Goal: Task Accomplishment & Management: Complete application form

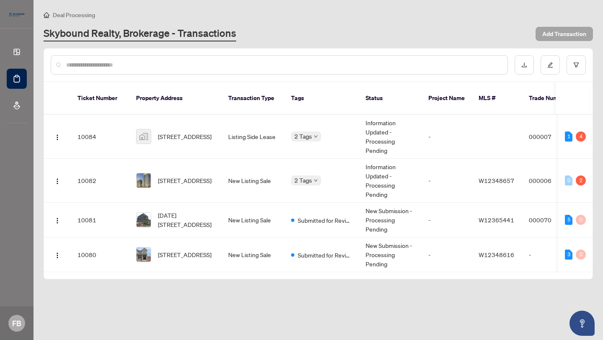
click at [566, 32] on span "Add Transaction" at bounding box center [565, 33] width 44 height 13
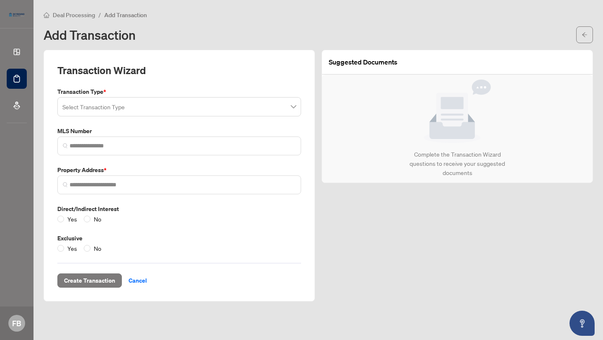
click at [284, 103] on input "search" at bounding box center [175, 108] width 226 height 18
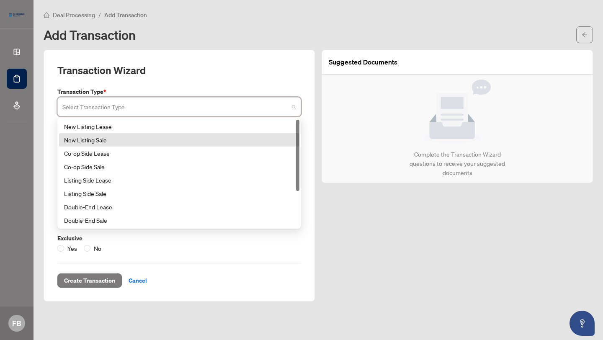
click at [177, 140] on div "New Listing Sale" at bounding box center [179, 139] width 230 height 9
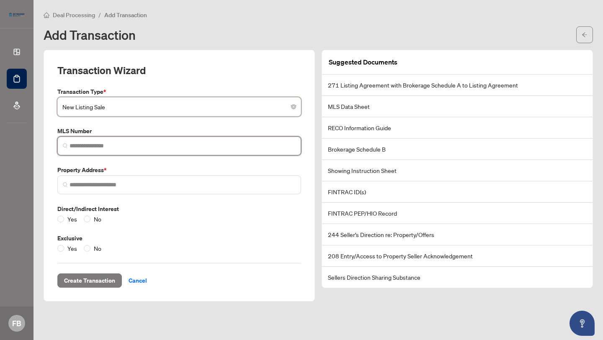
click at [117, 144] on input "search" at bounding box center [183, 146] width 226 height 9
paste input "*********"
type input "*********"
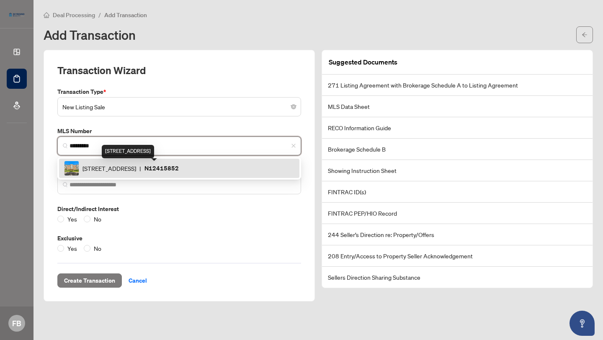
click at [98, 168] on span "[STREET_ADDRESS]" at bounding box center [110, 168] width 54 height 9
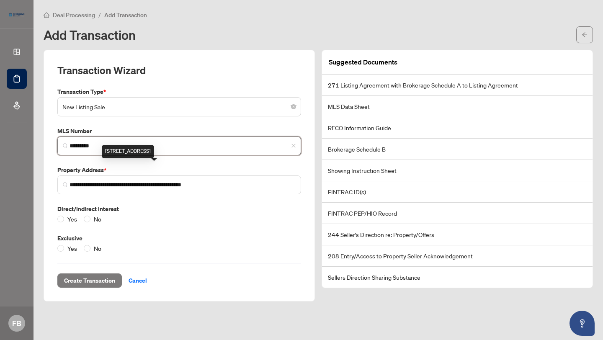
type input "**********"
type input "*********"
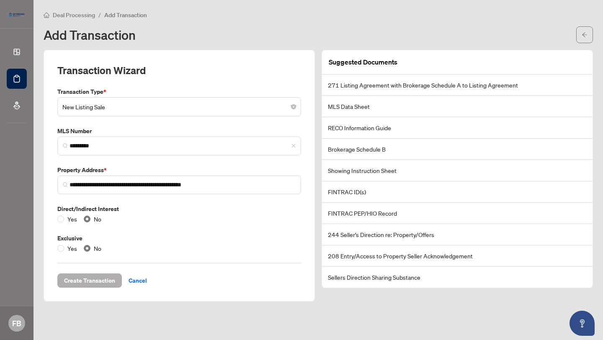
click at [87, 279] on span "Create Transaction" at bounding box center [89, 280] width 51 height 13
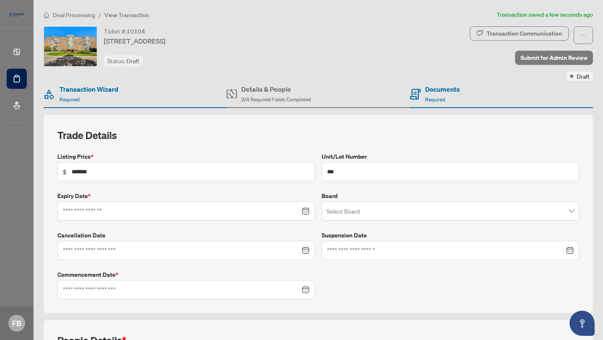
type input "**********"
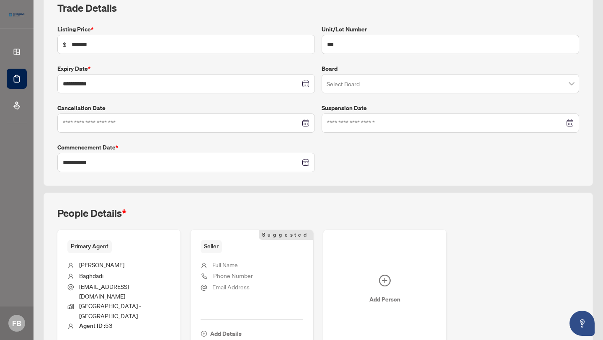
scroll to position [165, 0]
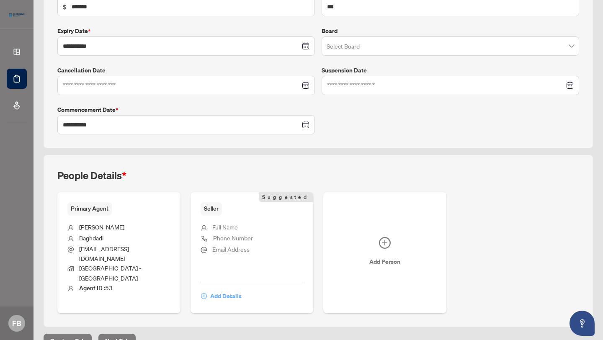
click at [219, 290] on span "Add Details" at bounding box center [225, 296] width 31 height 13
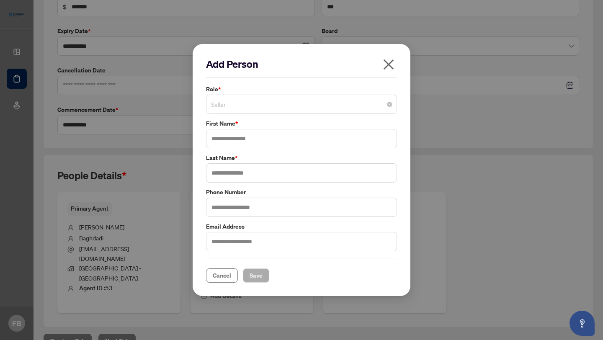
click at [246, 107] on span "Seller" at bounding box center [301, 104] width 181 height 16
click at [232, 134] on input "text" at bounding box center [301, 138] width 191 height 19
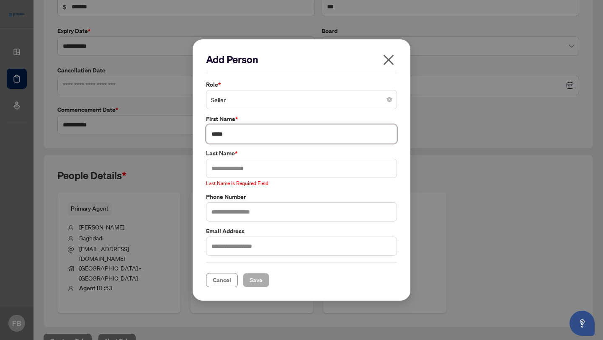
click at [243, 135] on input "*****" at bounding box center [301, 133] width 191 height 19
type input "****"
paste input "********"
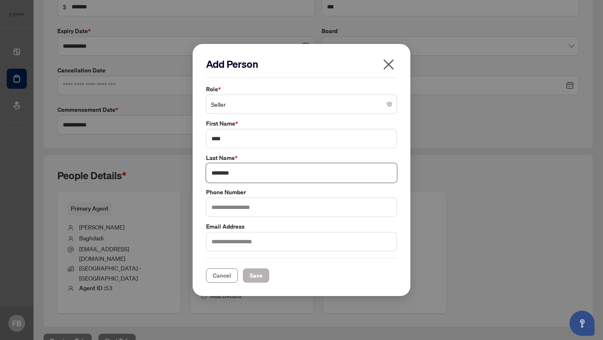
type input "********"
click at [254, 276] on span "Save" at bounding box center [256, 275] width 13 height 13
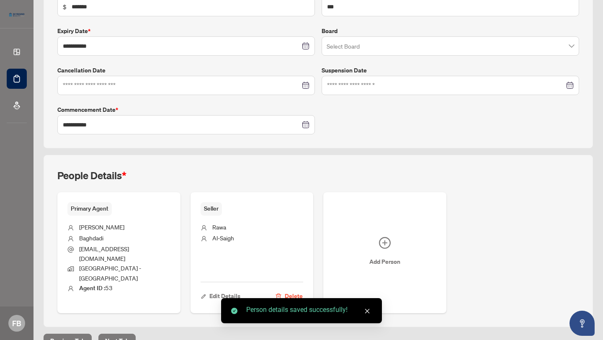
scroll to position [165, 0]
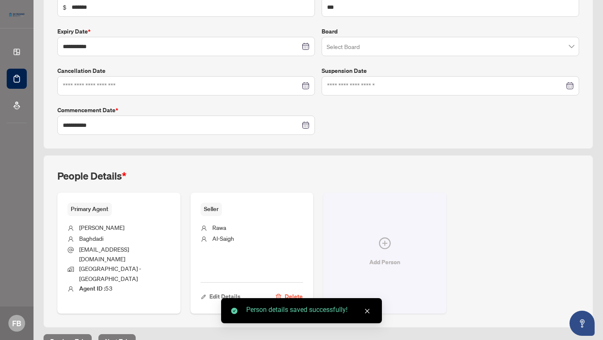
click at [388, 238] on icon "plus-circle" at bounding box center [385, 244] width 12 height 12
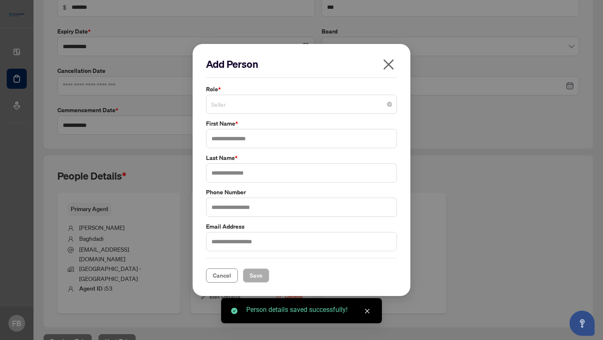
click at [252, 106] on span "Seller" at bounding box center [301, 104] width 181 height 16
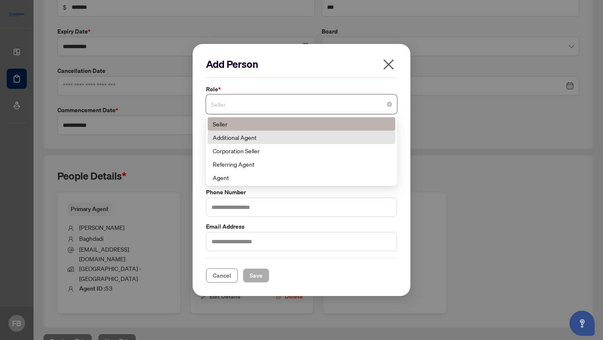
click at [256, 139] on div "Additional Agent" at bounding box center [302, 137] width 178 height 9
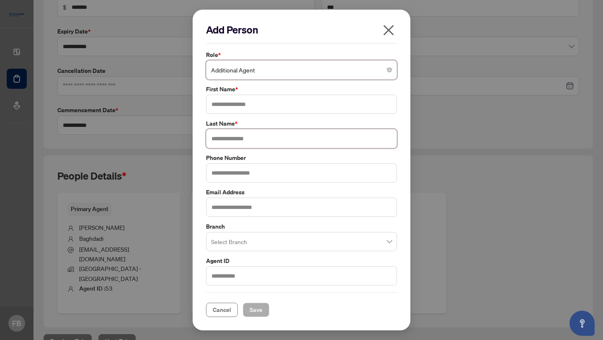
click at [238, 144] on input "text" at bounding box center [301, 138] width 191 height 19
type input "*****"
click at [240, 99] on input "text" at bounding box center [301, 104] width 191 height 19
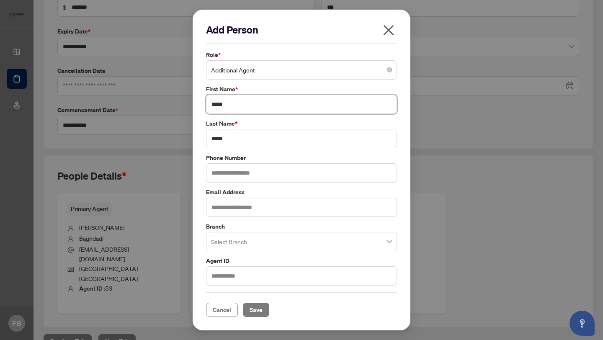
type input "*****"
type input "*******"
click at [251, 307] on span "Save" at bounding box center [256, 309] width 13 height 13
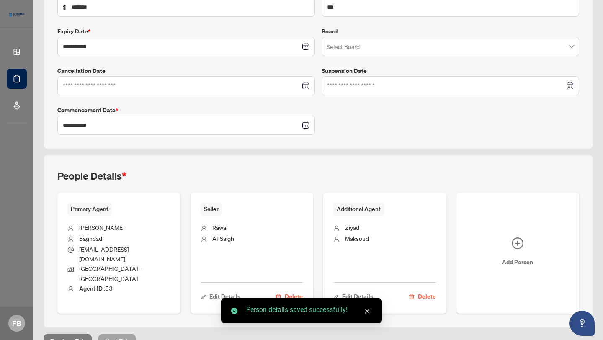
click at [121, 335] on span "Next Tab" at bounding box center [117, 341] width 24 height 13
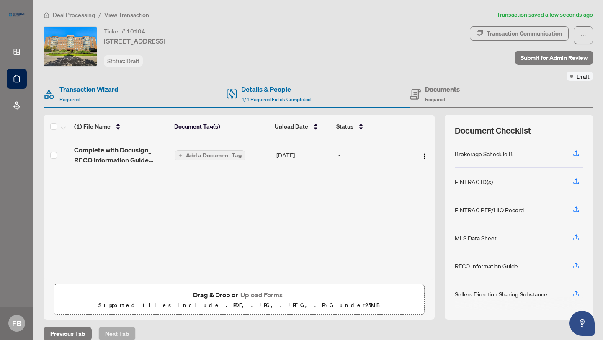
click at [224, 153] on span "Add a Document Tag" at bounding box center [214, 156] width 56 height 6
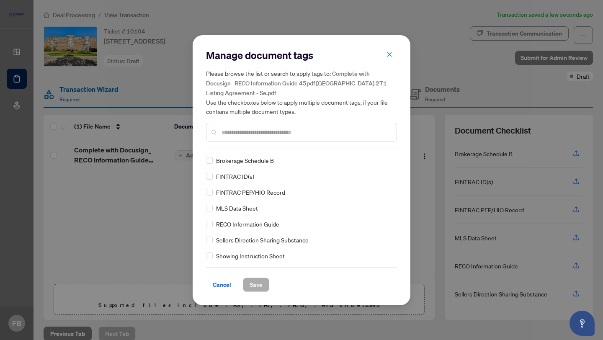
click at [243, 131] on input "text" at bounding box center [306, 132] width 168 height 9
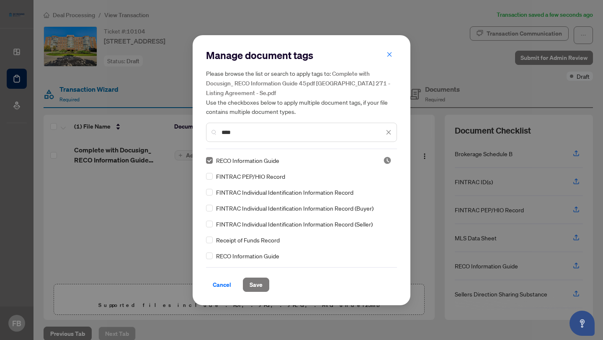
click at [266, 134] on input "****" at bounding box center [303, 132] width 163 height 9
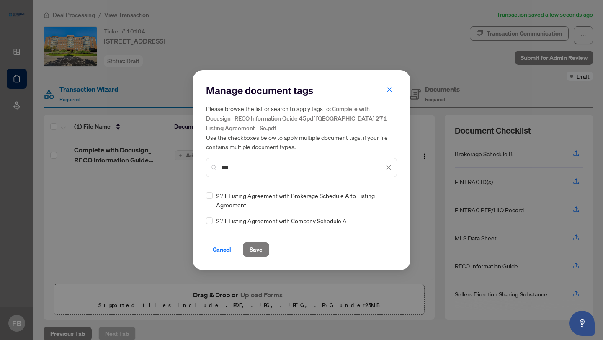
type input "***"
click at [270, 195] on span "271 Listing Agreement with Brokerage Schedule A to Listing Agreement" at bounding box center [304, 200] width 176 height 18
click at [243, 168] on input "***" at bounding box center [303, 167] width 163 height 9
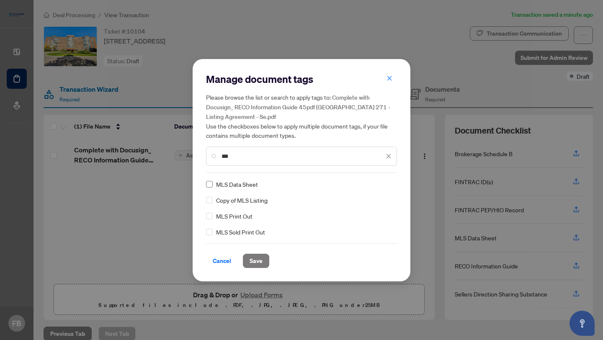
type input "***"
click at [251, 262] on span "Save" at bounding box center [256, 260] width 13 height 13
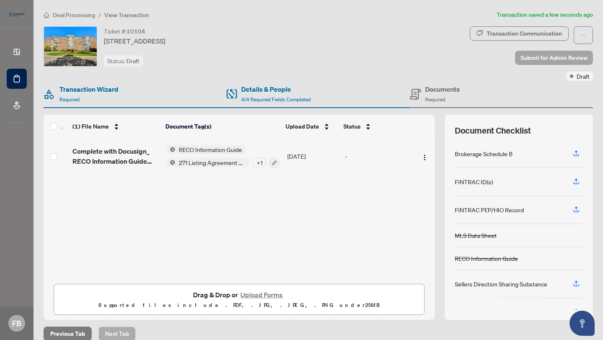
click at [543, 59] on span "Submit for Admin Review" at bounding box center [554, 57] width 67 height 13
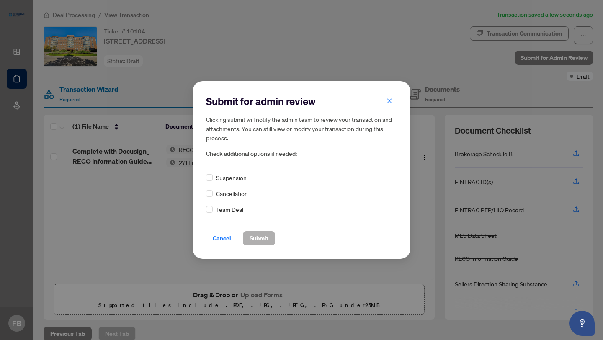
click at [256, 237] on span "Submit" at bounding box center [259, 238] width 19 height 13
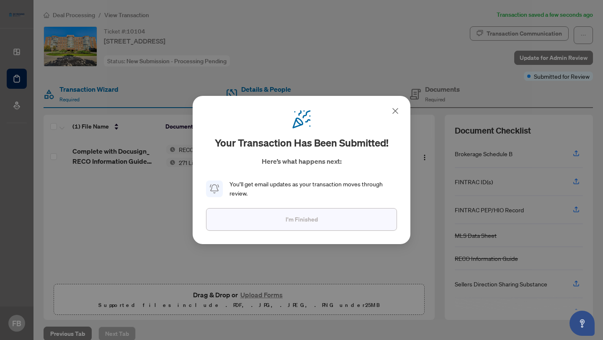
click at [266, 225] on button "I'm Finished" at bounding box center [301, 219] width 191 height 23
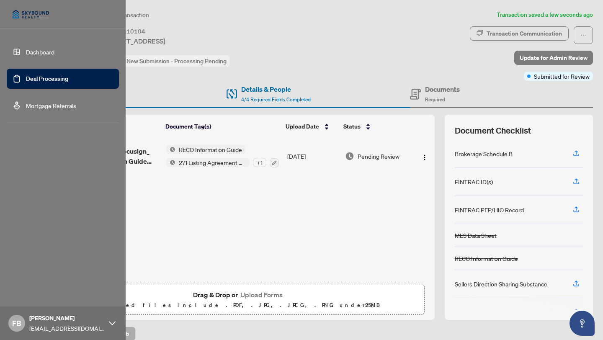
click at [26, 78] on link "Deal Processing" at bounding box center [47, 79] width 42 height 8
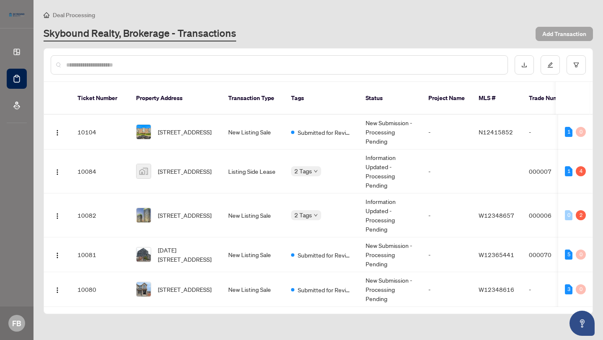
click at [562, 37] on span "Add Transaction" at bounding box center [565, 33] width 44 height 13
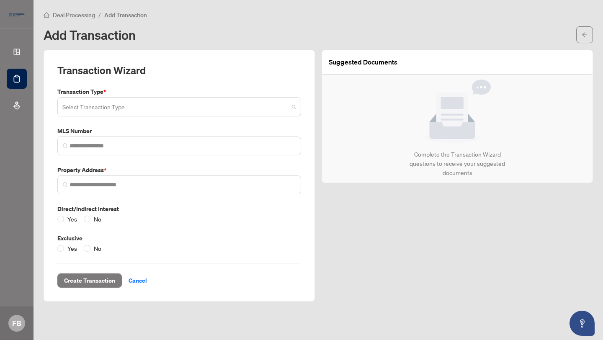
click at [113, 109] on input "search" at bounding box center [175, 108] width 226 height 18
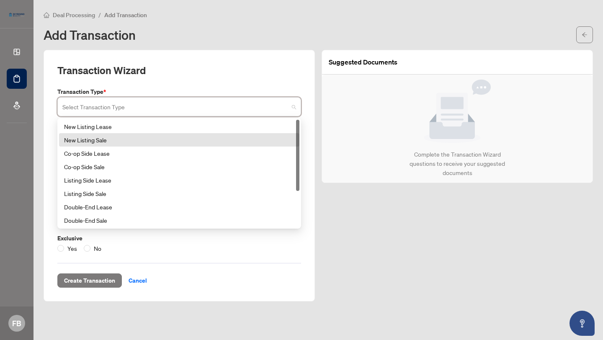
click at [101, 138] on div "New Listing Sale" at bounding box center [179, 139] width 230 height 9
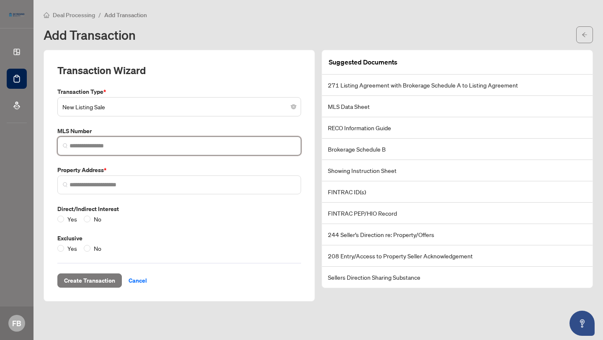
click at [103, 145] on input "search" at bounding box center [183, 146] width 226 height 9
paste input "*********"
type input "*********"
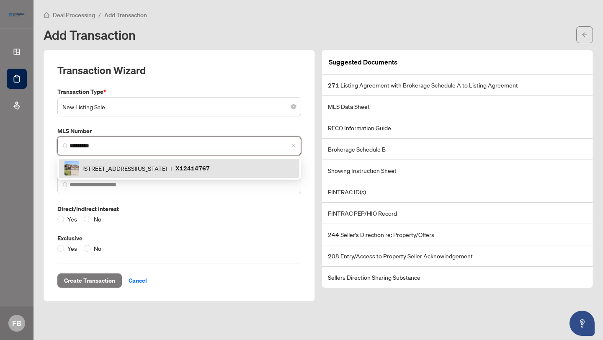
click at [100, 165] on span "[STREET_ADDRESS][US_STATE]" at bounding box center [125, 168] width 85 height 9
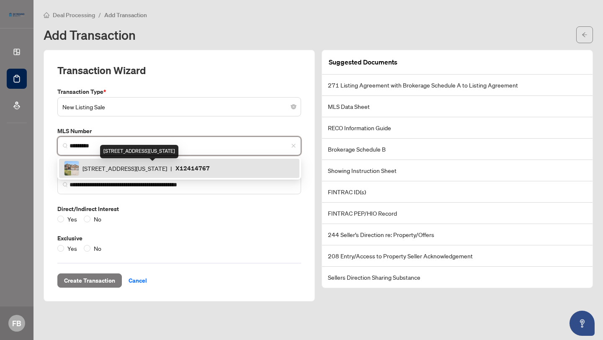
type input "**********"
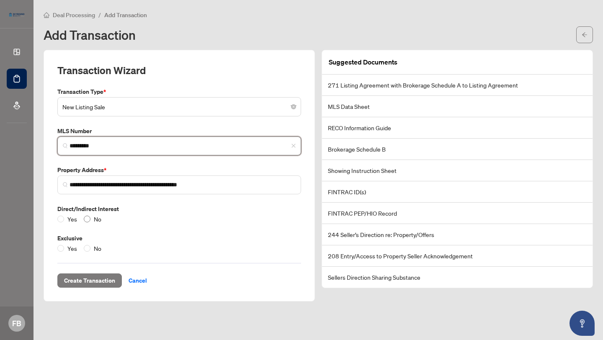
type input "*********"
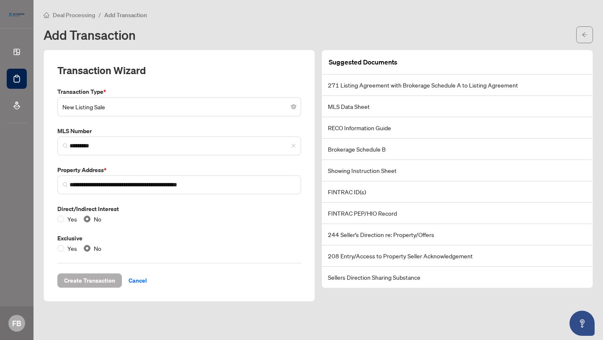
click at [86, 279] on span "Create Transaction" at bounding box center [89, 280] width 51 height 13
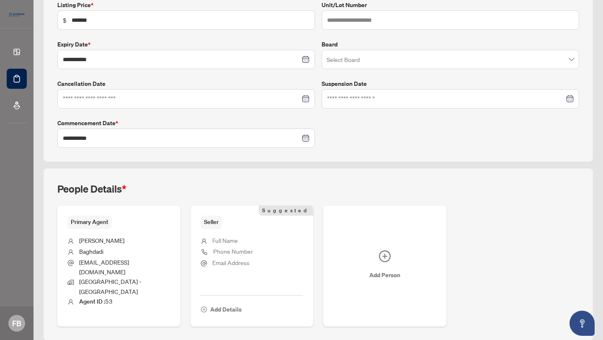
scroll to position [157, 0]
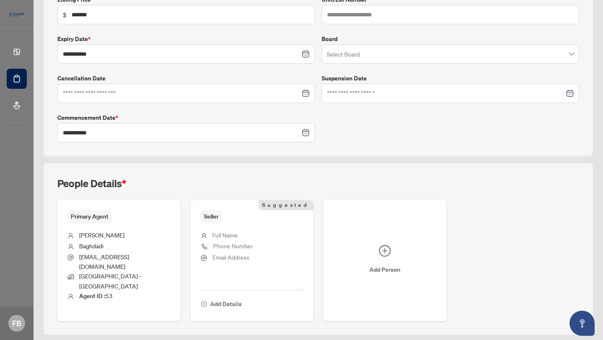
click at [217, 234] on span "Full Name" at bounding box center [225, 235] width 26 height 8
click at [212, 214] on span "Seller" at bounding box center [211, 216] width 21 height 13
click at [217, 297] on span "Add Details" at bounding box center [225, 303] width 31 height 13
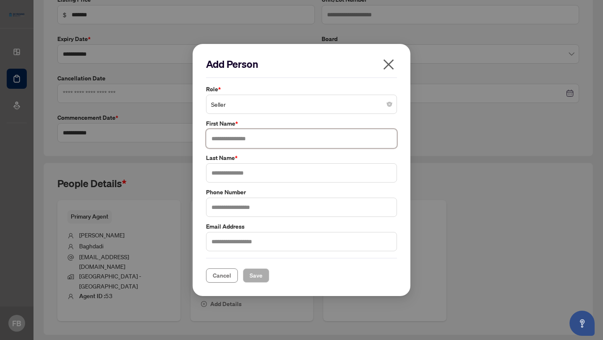
click at [224, 141] on input "text" at bounding box center [301, 138] width 191 height 19
type input "******"
type input "*********"
click at [255, 273] on span "Save" at bounding box center [256, 275] width 13 height 13
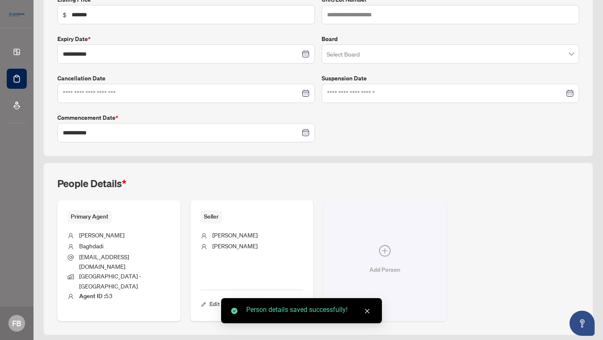
click at [388, 245] on icon "plus-circle" at bounding box center [385, 251] width 12 height 12
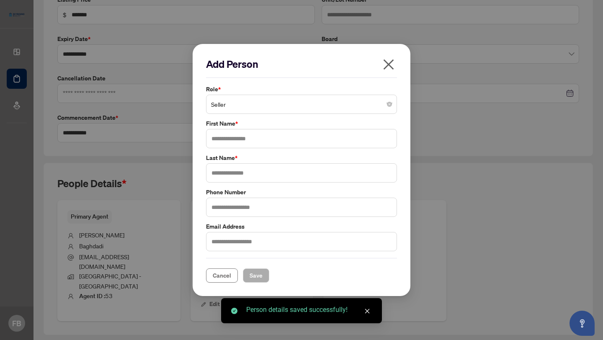
click at [271, 103] on span "Seller" at bounding box center [301, 104] width 181 height 16
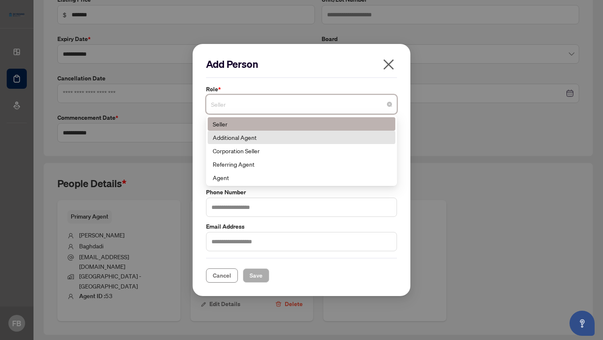
click at [253, 136] on div "Additional Agent" at bounding box center [302, 137] width 178 height 9
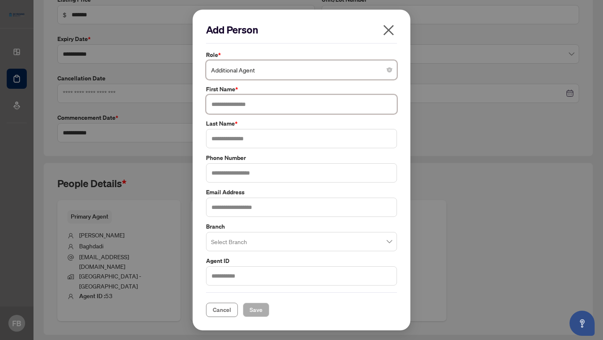
click at [240, 107] on input "text" at bounding box center [301, 104] width 191 height 19
type input "*****"
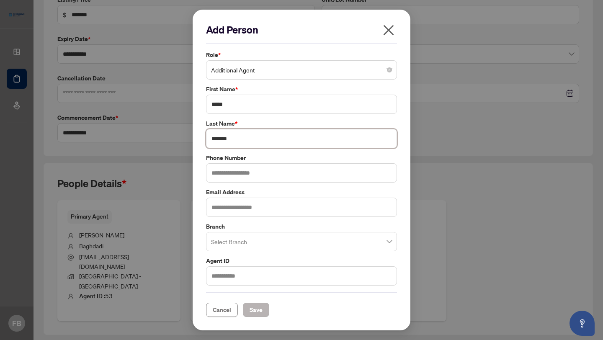
type input "*******"
click at [251, 308] on span "Save" at bounding box center [256, 309] width 13 height 13
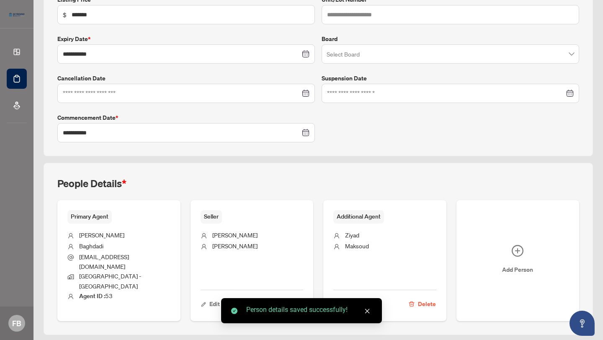
scroll to position [165, 0]
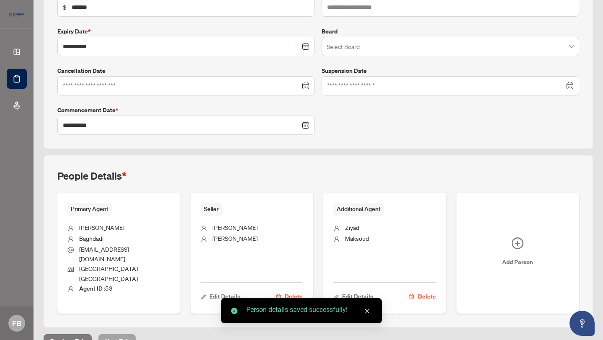
click at [110, 335] on span "Next Tab" at bounding box center [117, 341] width 24 height 13
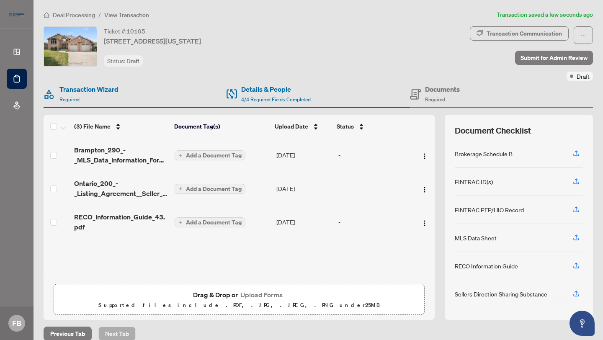
click at [225, 157] on span "Add a Document Tag" at bounding box center [214, 156] width 56 height 6
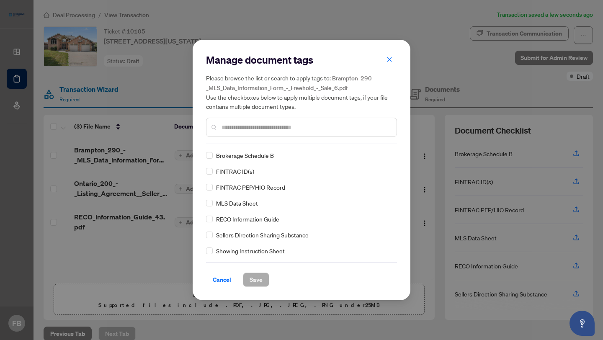
click at [235, 146] on div "Manage document tags Please browse the list or search to apply tags to: Brampto…" at bounding box center [301, 170] width 191 height 234
click at [235, 129] on input "text" at bounding box center [306, 127] width 168 height 9
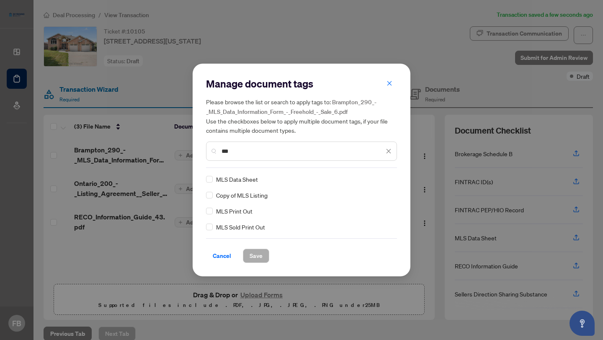
type input "***"
click at [234, 179] on span "MLS Data Sheet" at bounding box center [237, 179] width 42 height 9
click at [204, 181] on div "Manage document tags Please browse the list or search to apply tags to: Brampto…" at bounding box center [302, 170] width 218 height 213
click at [253, 256] on span "Save" at bounding box center [256, 255] width 13 height 13
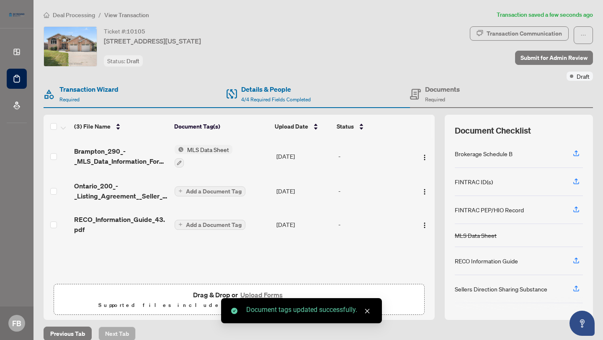
click at [210, 190] on span "Add a Document Tag" at bounding box center [214, 192] width 56 height 6
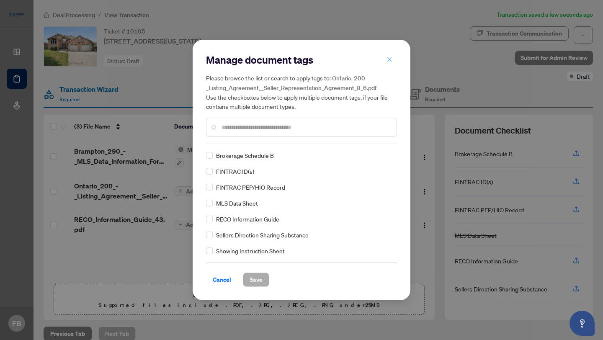
click at [389, 59] on icon "close" at bounding box center [390, 59] width 5 height 5
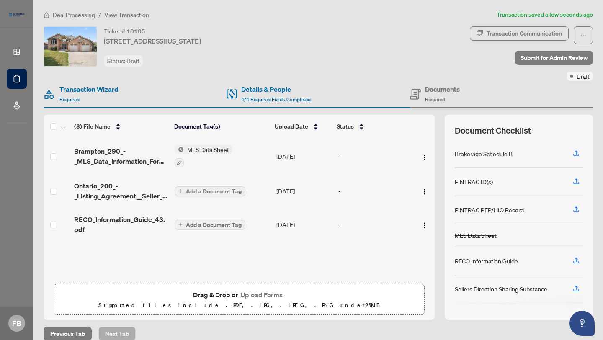
click at [207, 222] on span "Add a Document Tag" at bounding box center [214, 225] width 56 height 6
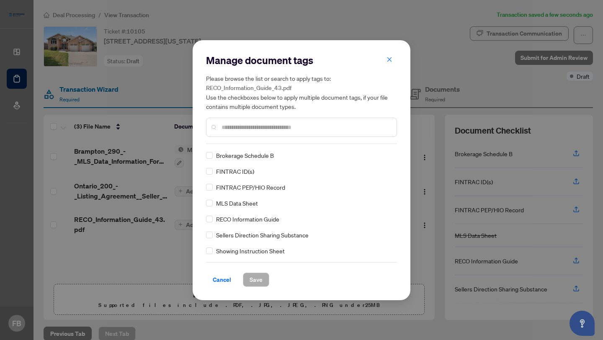
click at [246, 128] on input "text" at bounding box center [306, 127] width 168 height 9
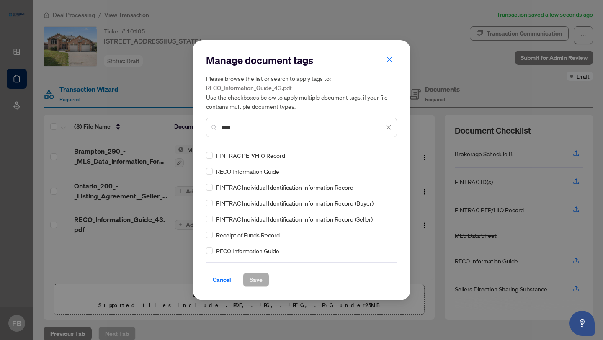
type input "****"
click at [253, 281] on span "Save" at bounding box center [256, 279] width 13 height 13
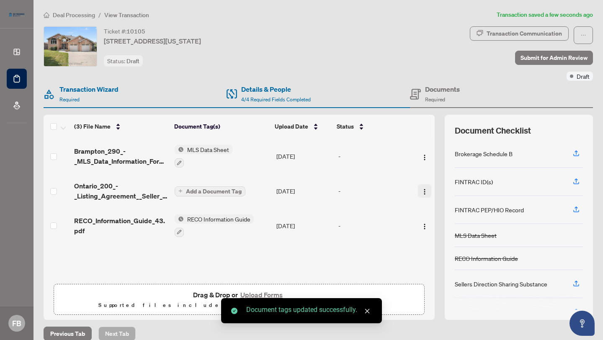
click at [423, 189] on img "button" at bounding box center [425, 192] width 7 height 7
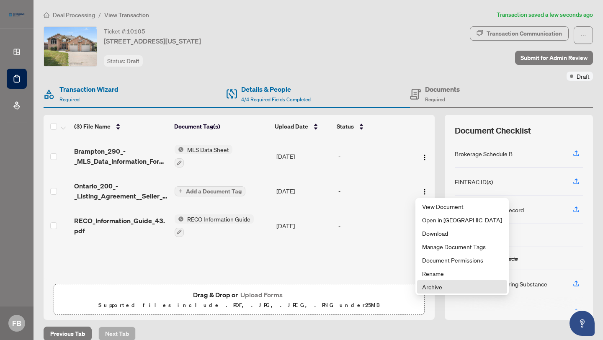
click at [442, 287] on span "Archive" at bounding box center [462, 286] width 80 height 9
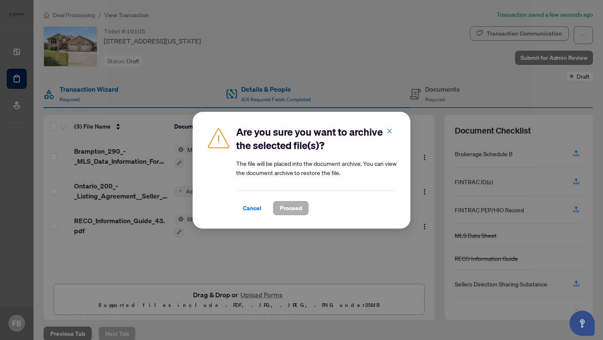
click at [289, 209] on span "Proceed" at bounding box center [291, 208] width 22 height 13
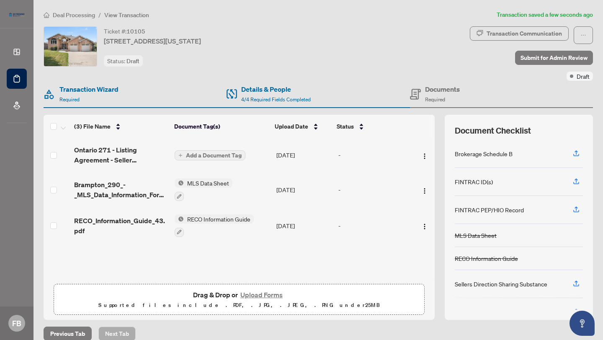
click at [214, 153] on span "Add a Document Tag" at bounding box center [214, 156] width 56 height 6
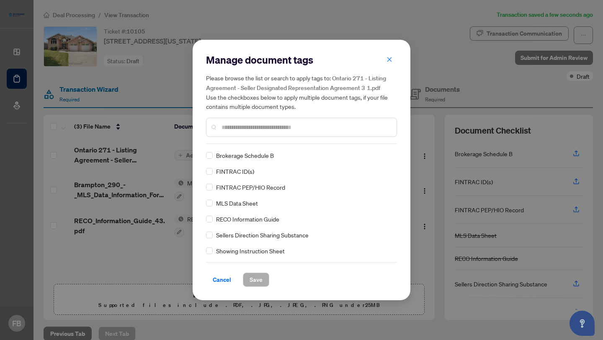
click at [239, 138] on div "Manage document tags Please browse the list or search to apply tags to: Ontario…" at bounding box center [301, 98] width 191 height 91
click at [246, 127] on input "text" at bounding box center [306, 127] width 168 height 9
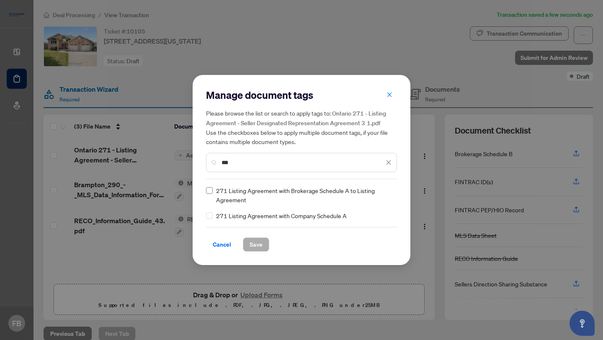
type input "***"
click at [248, 242] on button "Save" at bounding box center [256, 245] width 26 height 14
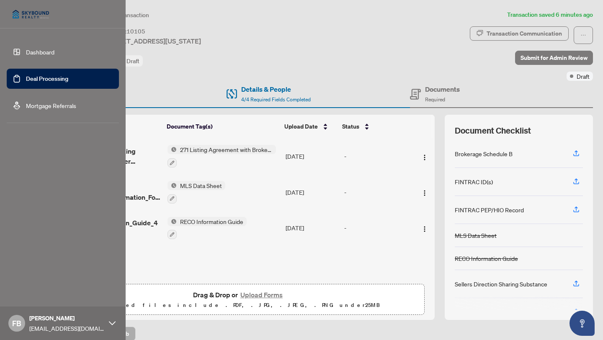
click at [49, 80] on link "Deal Processing" at bounding box center [47, 79] width 42 height 8
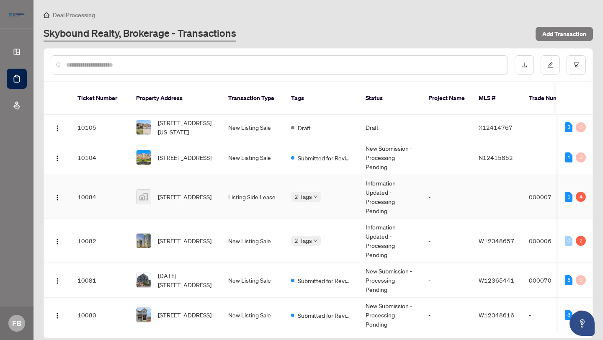
scroll to position [4, 0]
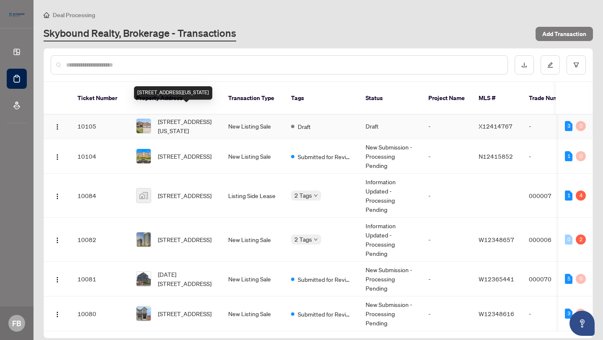
click at [194, 117] on span "[STREET_ADDRESS][US_STATE]" at bounding box center [186, 126] width 57 height 18
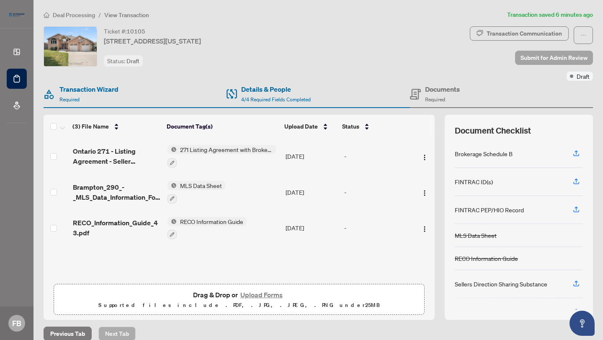
click at [533, 57] on span "Submit for Admin Review" at bounding box center [554, 57] width 67 height 13
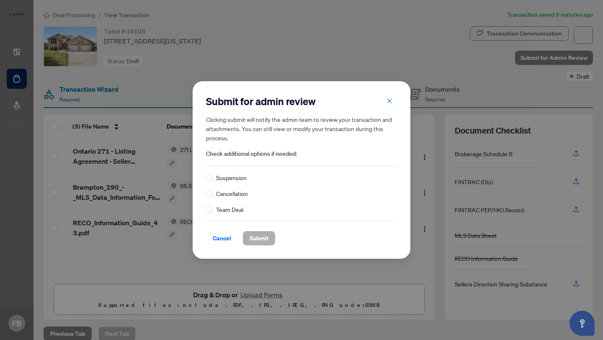
click at [269, 236] on button "Submit" at bounding box center [259, 238] width 32 height 14
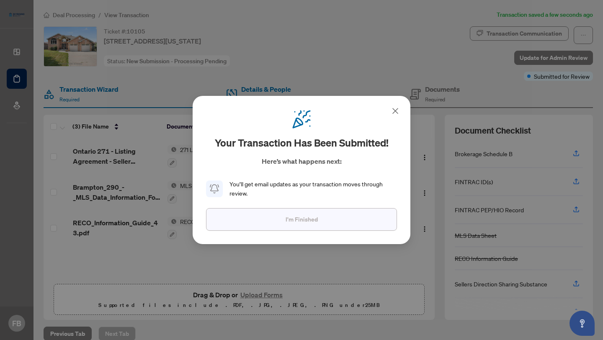
click at [288, 220] on span "I'm Finished" at bounding box center [302, 219] width 32 height 13
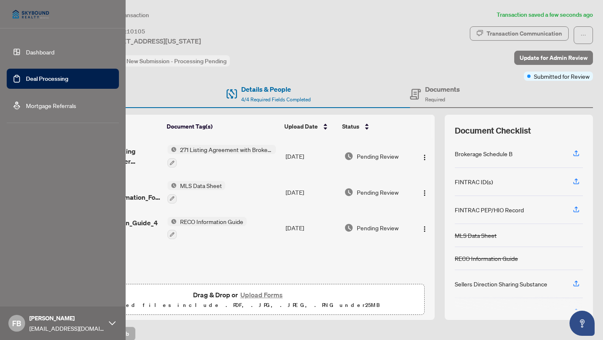
click at [26, 79] on link "Deal Processing" at bounding box center [47, 79] width 42 height 8
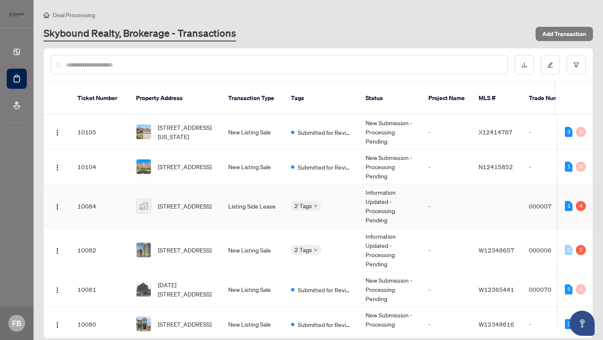
click at [204, 202] on span "[STREET_ADDRESS]" at bounding box center [185, 206] width 54 height 9
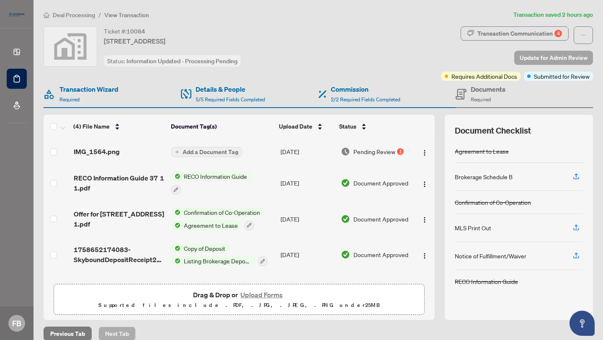
click at [546, 60] on span "Update for Admin Review" at bounding box center [554, 57] width 68 height 13
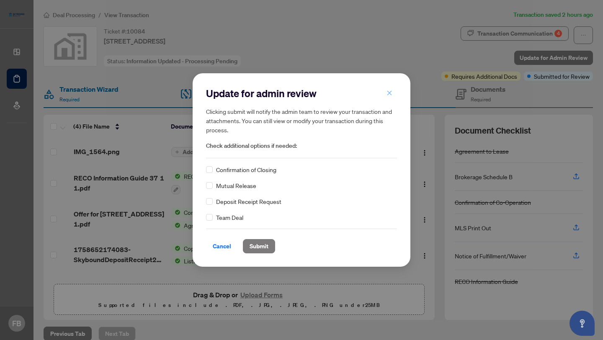
click at [389, 93] on icon "close" at bounding box center [390, 93] width 5 height 5
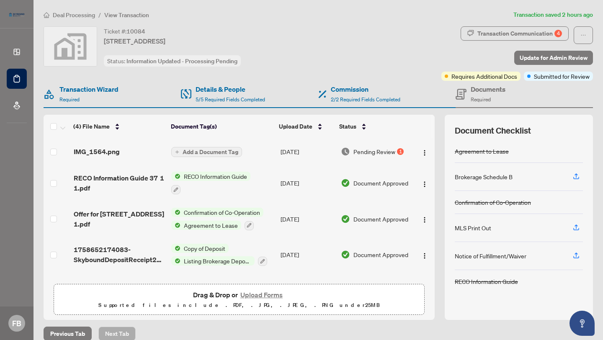
click at [369, 151] on span "Pending Review" at bounding box center [375, 151] width 42 height 9
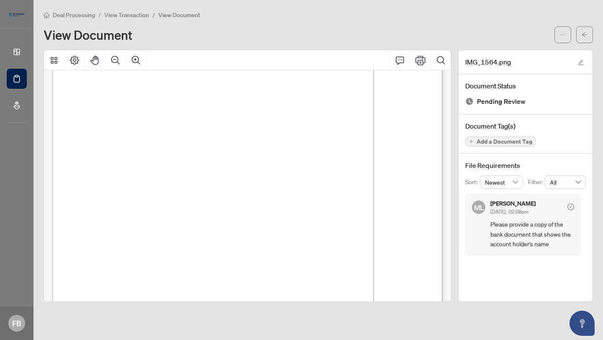
scroll to position [75, 0]
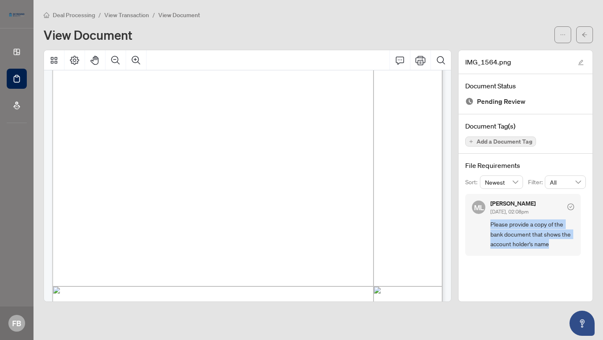
drag, startPoint x: 553, startPoint y: 244, endPoint x: 489, endPoint y: 225, distance: 66.0
click at [489, 225] on div "ML [PERSON_NAME] [DATE], 02:08pm Please provide a copy of the bank document tha…" at bounding box center [524, 225] width 116 height 62
copy span "Please provide a copy of the bank document that shows the account holder's name"
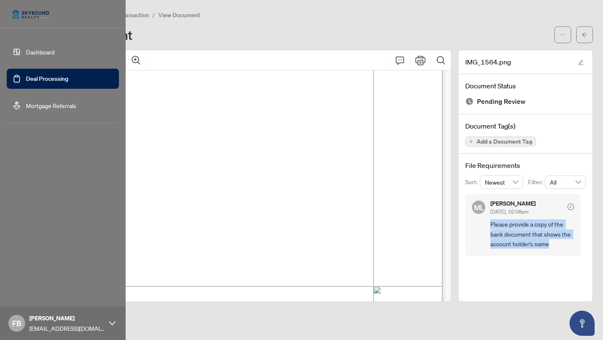
click at [26, 78] on link "Deal Processing" at bounding box center [47, 79] width 42 height 8
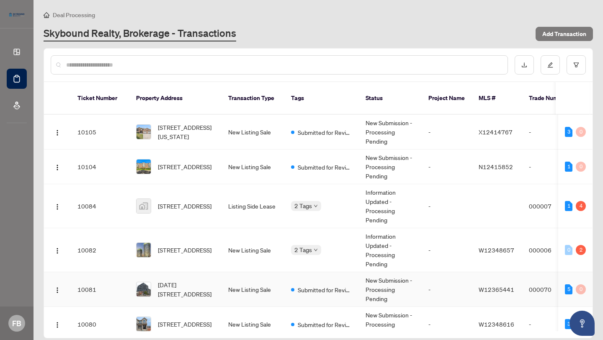
scroll to position [13, 0]
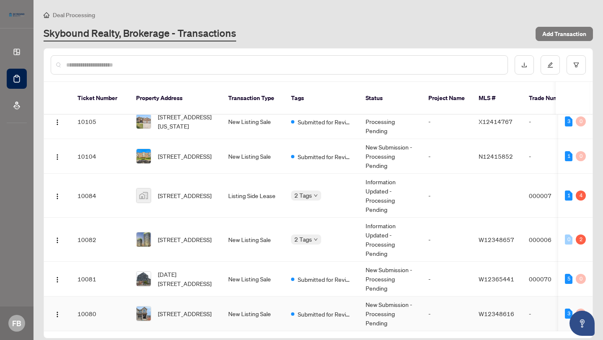
click at [235, 306] on td "New Listing Sale" at bounding box center [253, 314] width 63 height 35
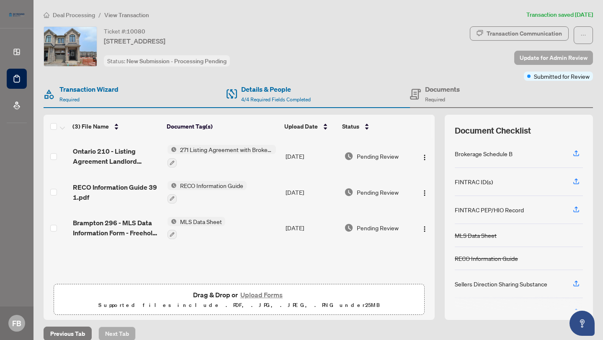
click at [563, 59] on span "Update for Admin Review" at bounding box center [554, 57] width 68 height 13
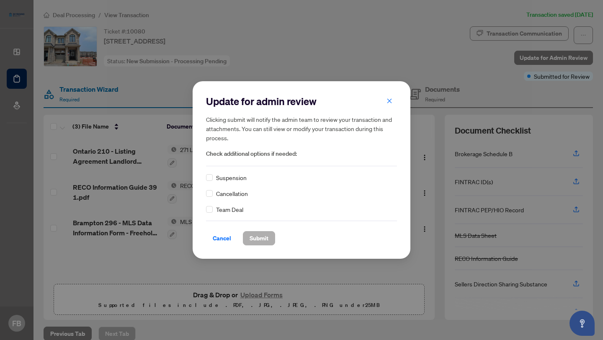
click at [262, 238] on span "Submit" at bounding box center [259, 238] width 19 height 13
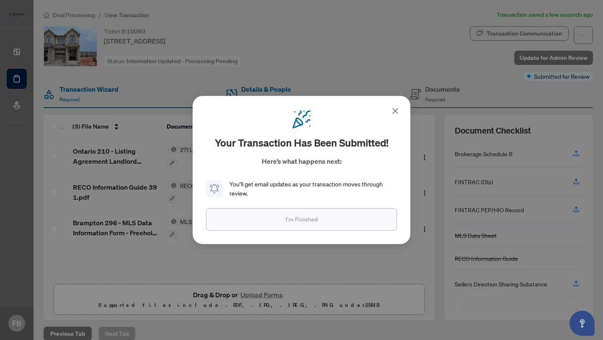
click at [270, 212] on button "I'm Finished" at bounding box center [301, 219] width 191 height 23
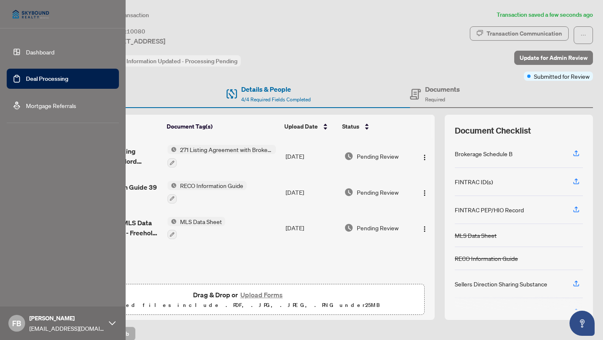
click at [56, 78] on link "Deal Processing" at bounding box center [47, 79] width 42 height 8
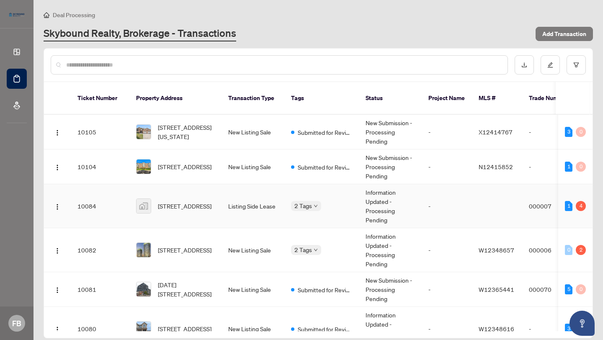
scroll to position [22, 0]
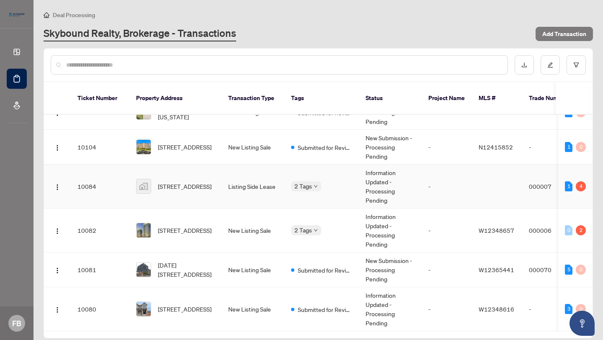
click at [216, 171] on td "[STREET_ADDRESS]" at bounding box center [175, 187] width 92 height 44
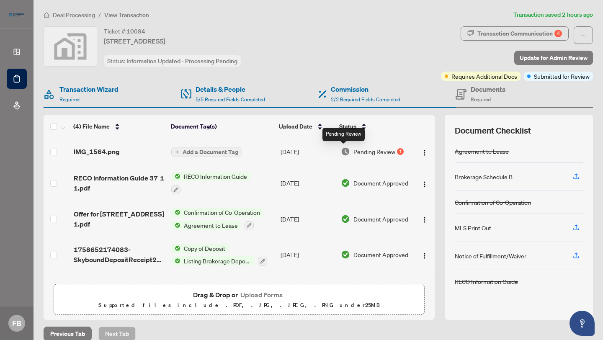
click at [348, 149] on img at bounding box center [345, 151] width 9 height 9
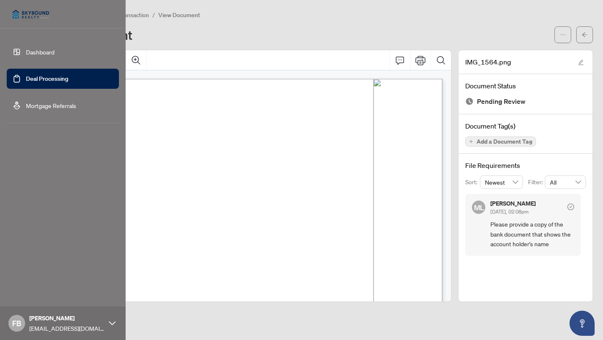
click at [37, 78] on link "Deal Processing" at bounding box center [47, 79] width 42 height 8
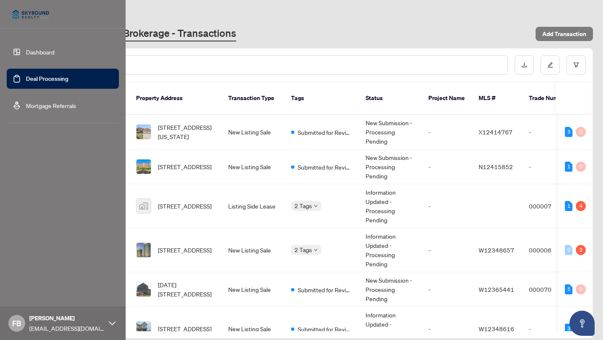
click at [63, 83] on link "Deal Processing" at bounding box center [47, 79] width 42 height 8
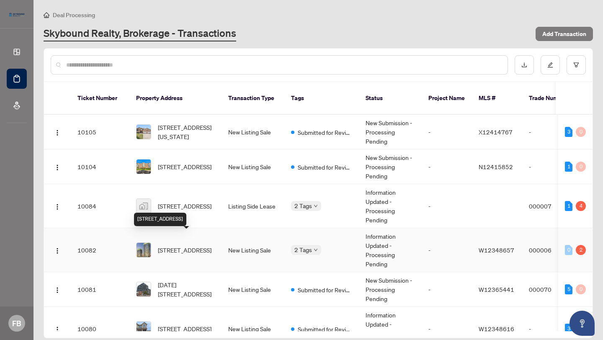
click at [190, 246] on span "[STREET_ADDRESS]" at bounding box center [185, 250] width 54 height 9
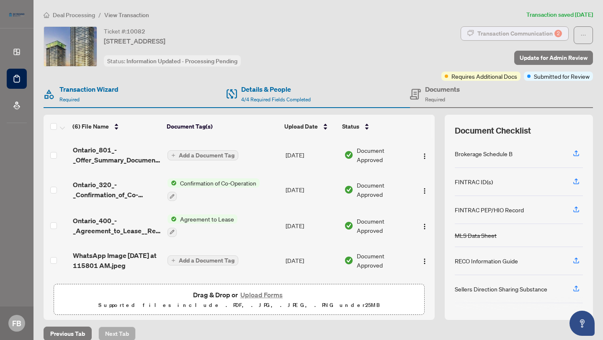
click at [527, 31] on div "Transaction Communication 2" at bounding box center [520, 33] width 85 height 13
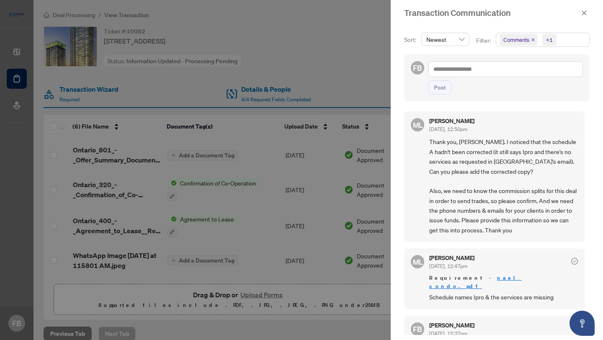
click at [361, 79] on div at bounding box center [301, 170] width 603 height 340
click at [586, 12] on icon "close" at bounding box center [585, 13] width 6 height 6
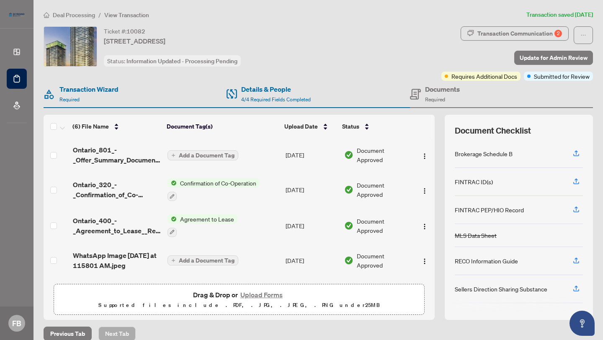
click at [533, 41] on span "Transaction Communication 2" at bounding box center [515, 35] width 108 height 18
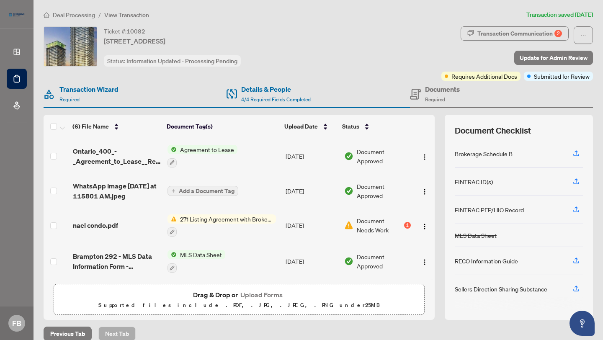
scroll to position [10, 0]
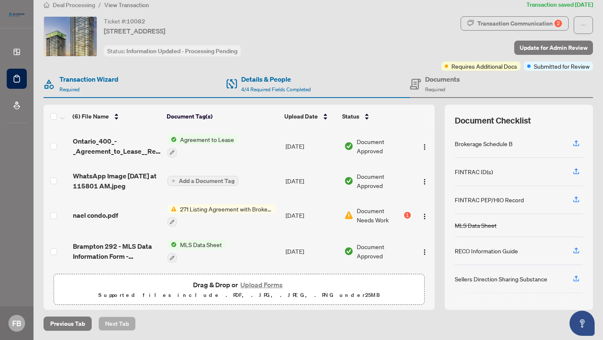
click at [217, 206] on span "271 Listing Agreement with Brokerage Schedule A to Listing Agreement" at bounding box center [226, 208] width 99 height 9
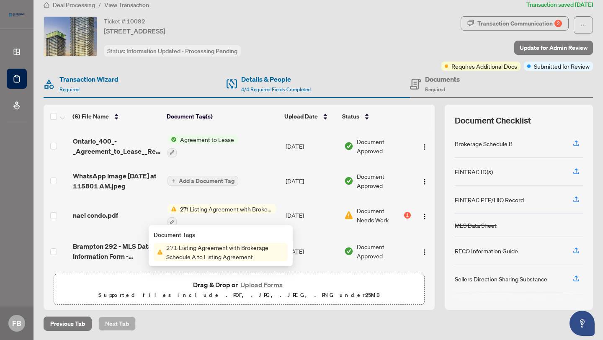
click at [404, 212] on div "1" at bounding box center [407, 215] width 7 height 7
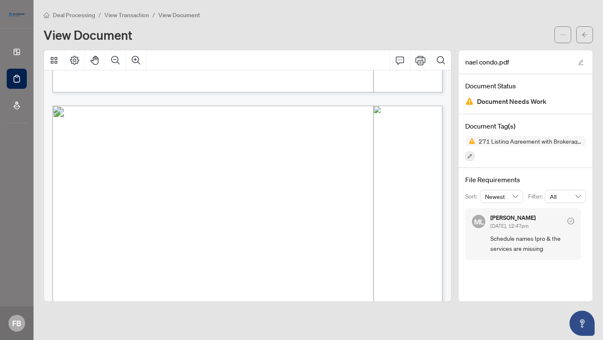
scroll to position [1595, 0]
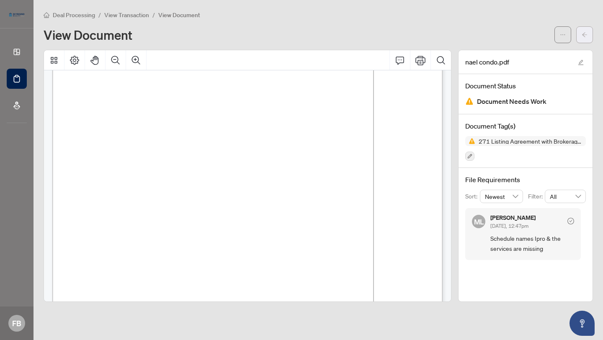
click at [584, 36] on icon "arrow-left" at bounding box center [584, 34] width 5 height 5
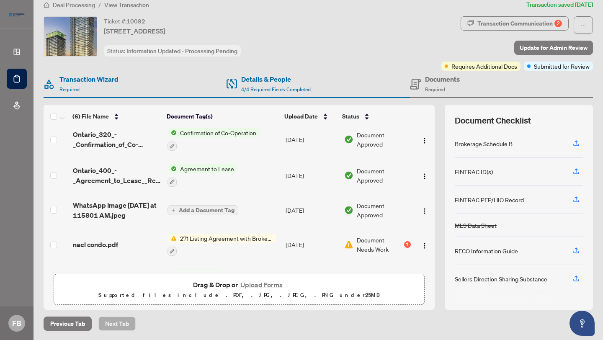
scroll to position [70, 0]
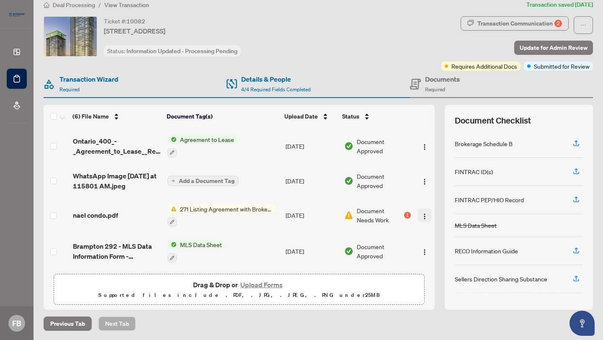
click at [425, 213] on img "button" at bounding box center [425, 216] width 7 height 7
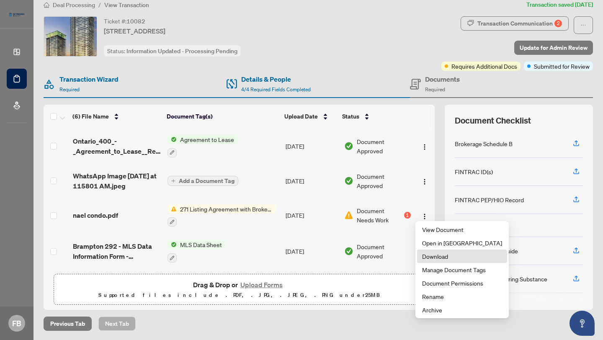
click at [429, 255] on span "Download" at bounding box center [462, 256] width 80 height 9
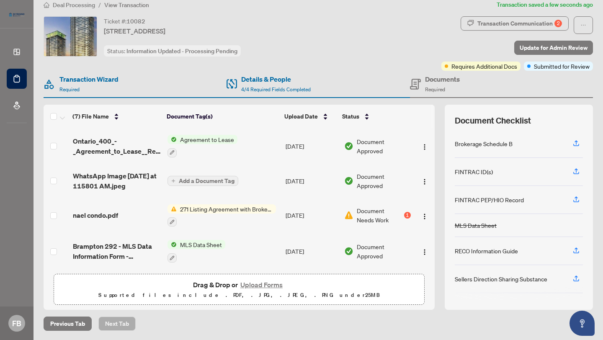
scroll to position [0, 0]
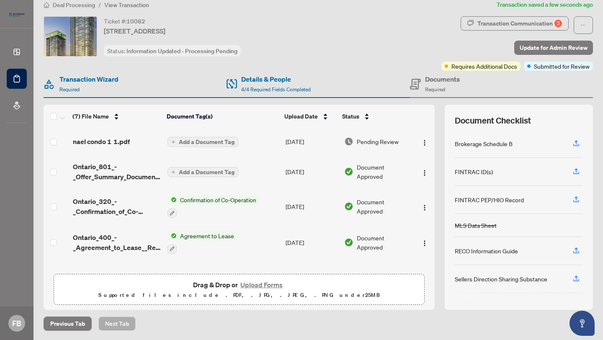
click at [212, 140] on span "Add a Document Tag" at bounding box center [207, 142] width 56 height 6
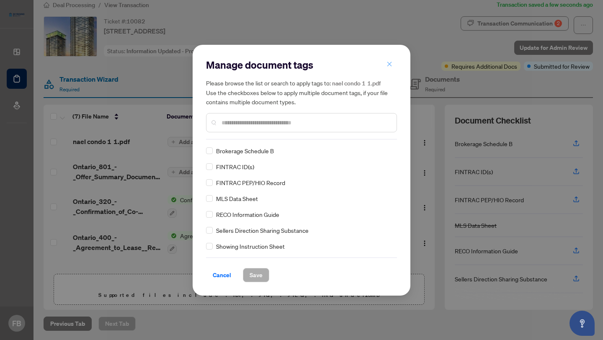
click at [394, 60] on button "button" at bounding box center [389, 64] width 17 height 14
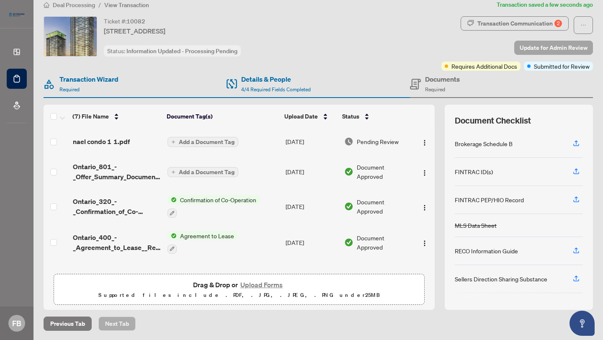
click at [533, 47] on span "Update for Admin Review" at bounding box center [554, 47] width 68 height 13
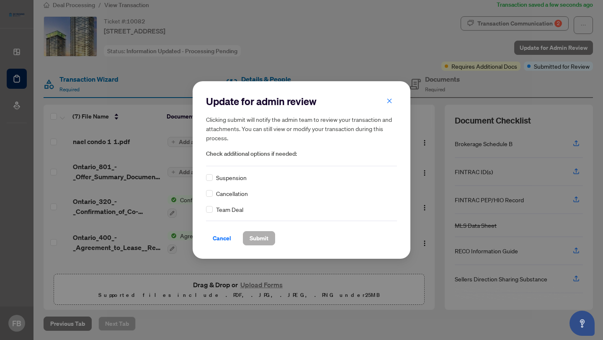
click at [262, 238] on span "Submit" at bounding box center [259, 238] width 19 height 13
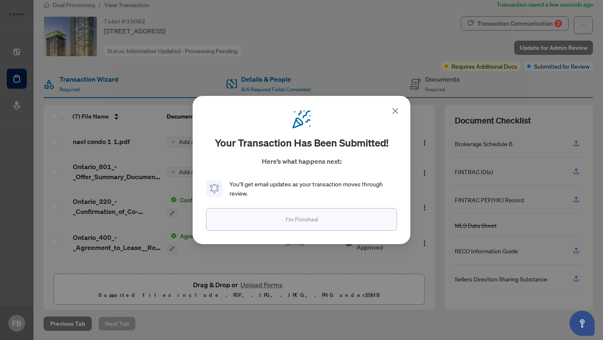
click at [283, 225] on button "I'm Finished" at bounding box center [301, 219] width 191 height 23
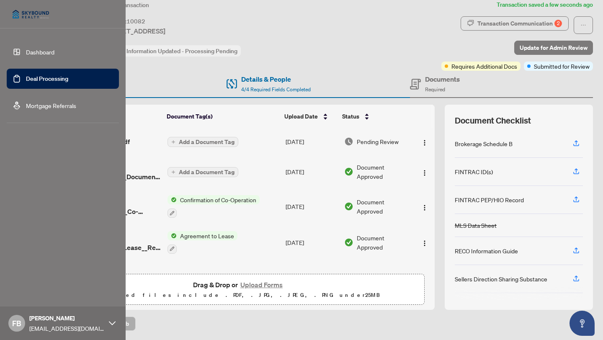
click at [34, 52] on link "Dashboard" at bounding box center [40, 52] width 28 height 8
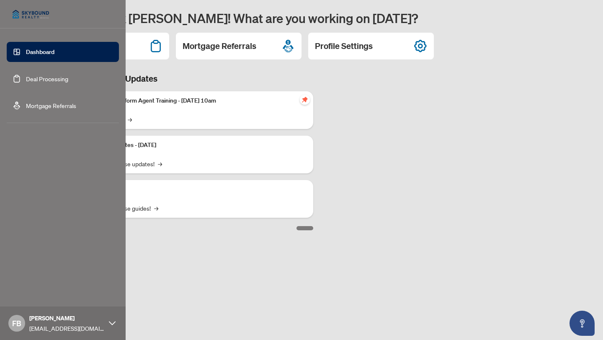
click at [26, 79] on link "Deal Processing" at bounding box center [47, 79] width 42 height 8
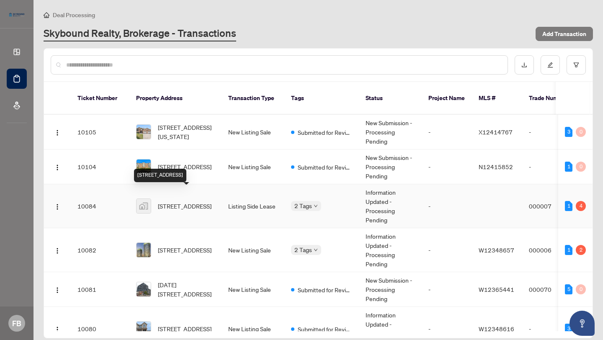
click at [188, 202] on span "[STREET_ADDRESS]" at bounding box center [185, 206] width 54 height 9
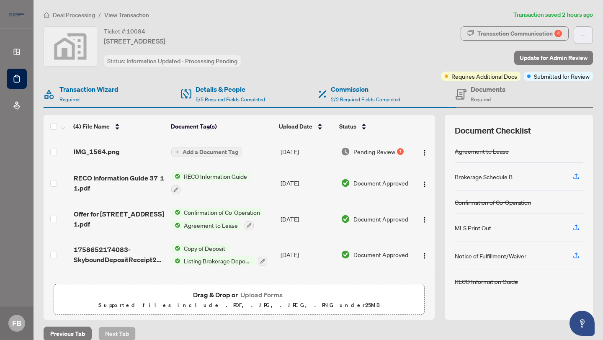
click at [585, 27] on button "button" at bounding box center [583, 35] width 19 height 18
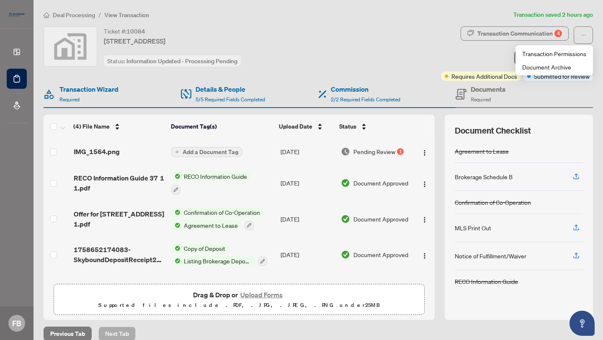
click at [373, 151] on span "Pending Review" at bounding box center [375, 151] width 42 height 9
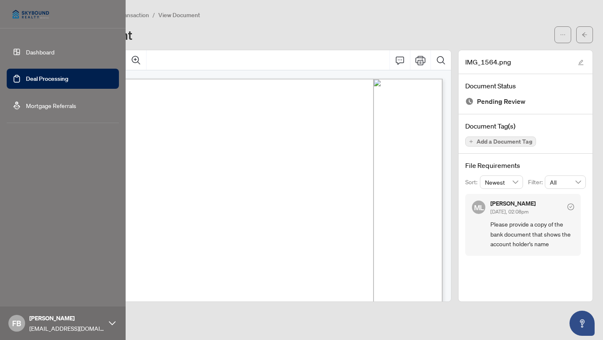
click at [28, 78] on link "Deal Processing" at bounding box center [47, 79] width 42 height 8
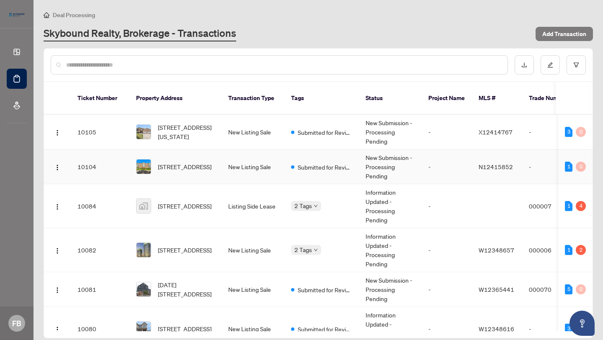
scroll to position [22, 0]
